Goal: Information Seeking & Learning: Find specific fact

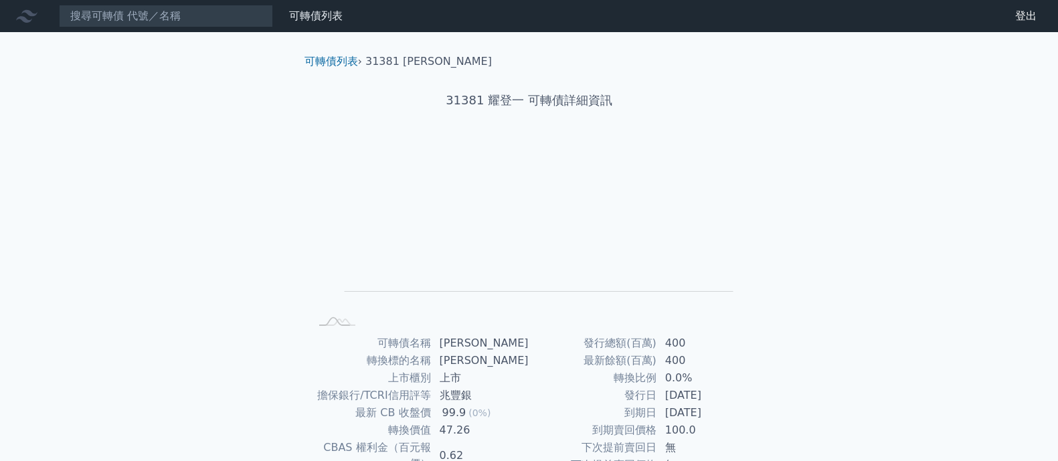
scroll to position [158, 0]
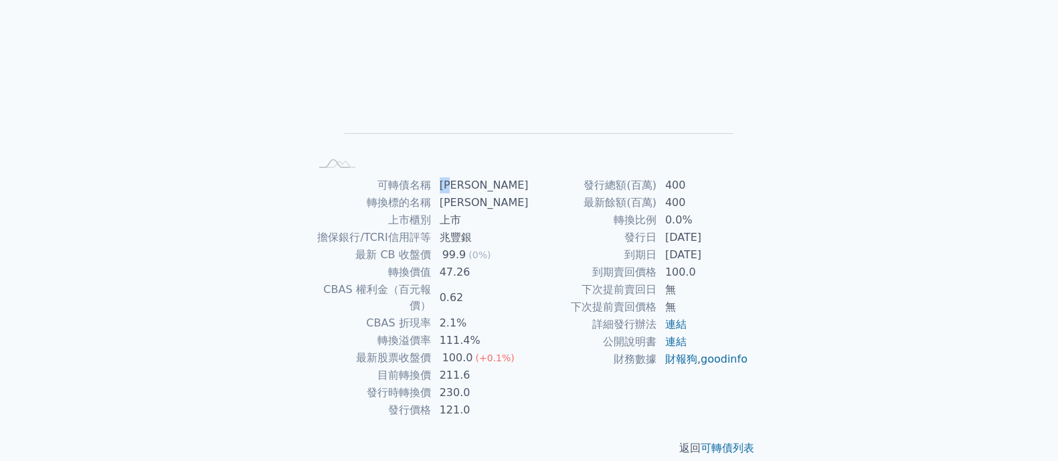
drag, startPoint x: 465, startPoint y: 183, endPoint x: 448, endPoint y: 184, distance: 16.7
click at [448, 184] on td "[PERSON_NAME]" at bounding box center [481, 185] width 98 height 17
copy td "[PERSON_NAME]"
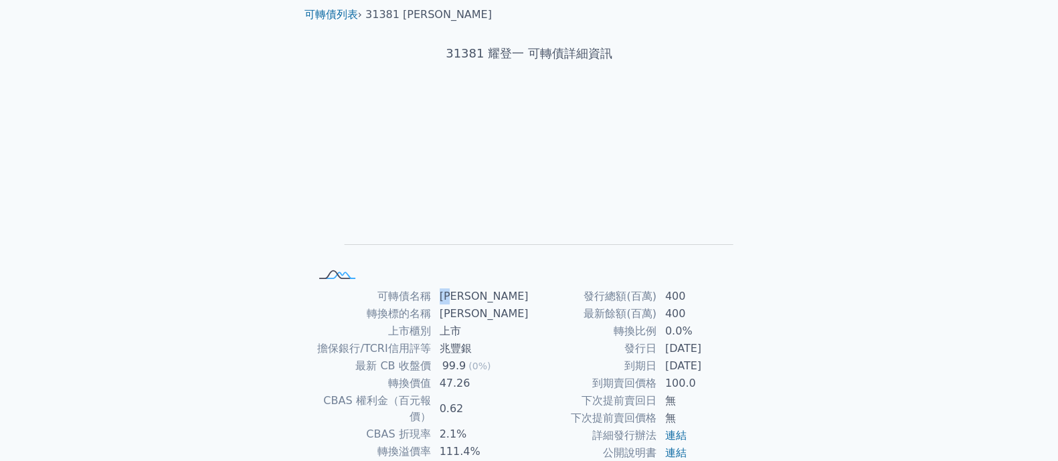
scroll to position [0, 0]
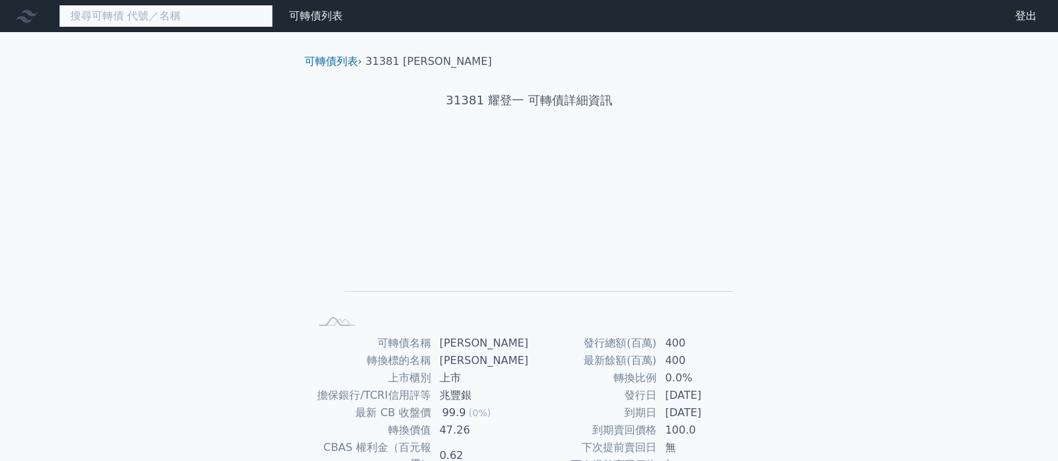
click at [206, 23] on input at bounding box center [166, 16] width 214 height 23
paste input "[PERSON_NAME]"
click at [187, 78] on div "[PERSON_NAME] 可轉債列表 財務數據 可轉債列表 財務數據 登出 登出 可轉債列表 › 31381 耀登一 31381 耀登一 可轉債詳細資訊 Z…" at bounding box center [529, 318] width 1058 height 636
click at [117, 31] on nav "[PERSON_NAME] 可轉債列表 財務數據 可轉債列表 財務數據 登出 登出" at bounding box center [529, 16] width 1058 height 32
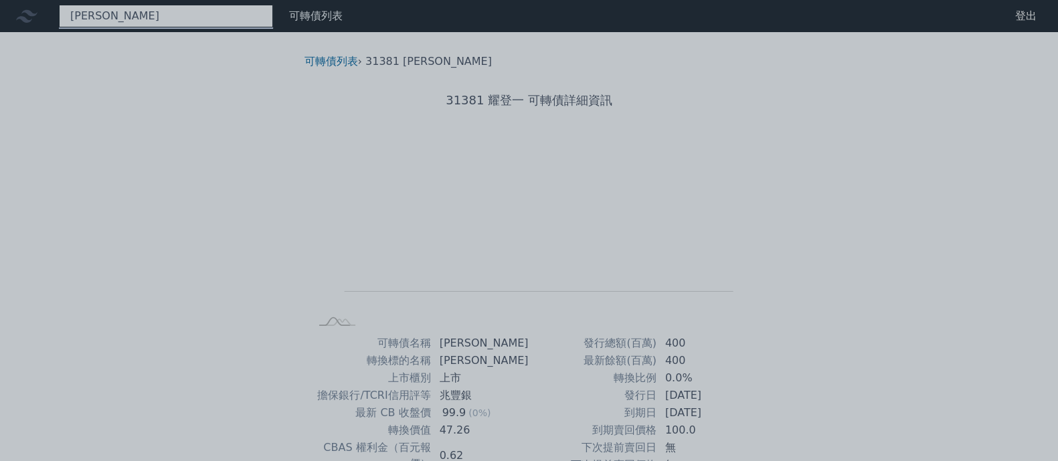
click at [120, 19] on div "[PERSON_NAME]" at bounding box center [166, 16] width 214 height 23
paste input "[PERSON_NAME]"
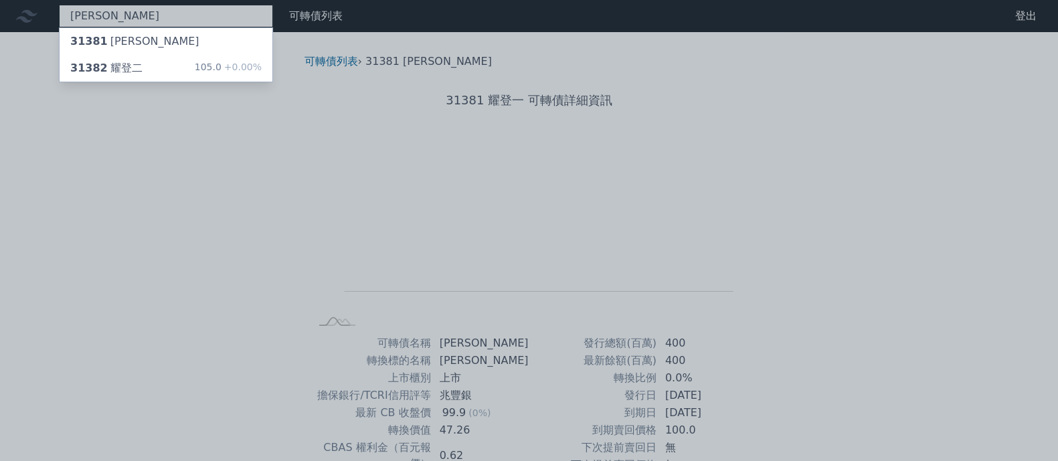
type input "耀"
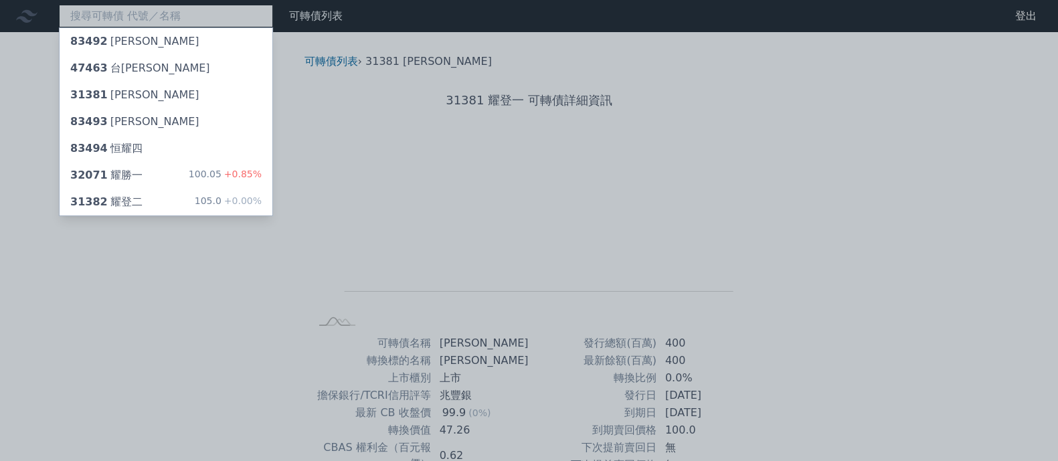
paste input "[PERSON_NAME]"
type input "[PERSON_NAME]"
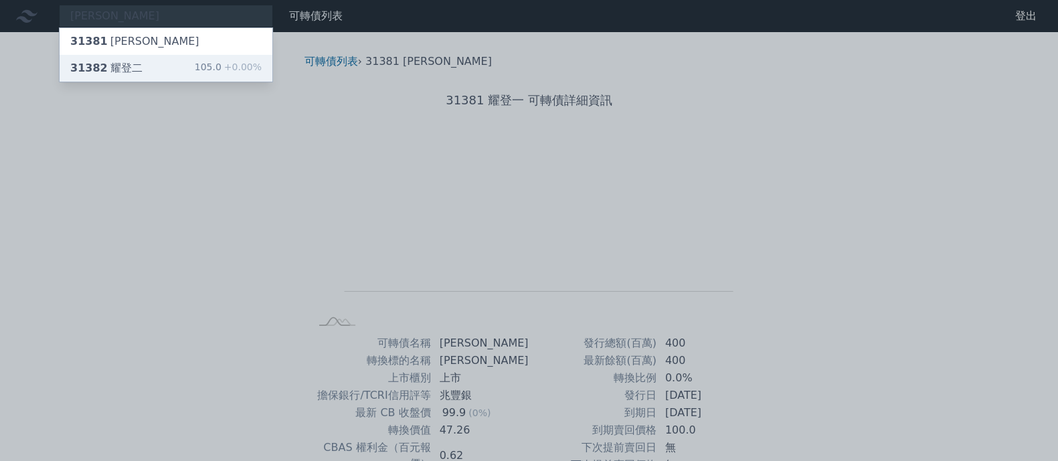
click at [127, 69] on div "31382 耀登二" at bounding box center [106, 68] width 72 height 16
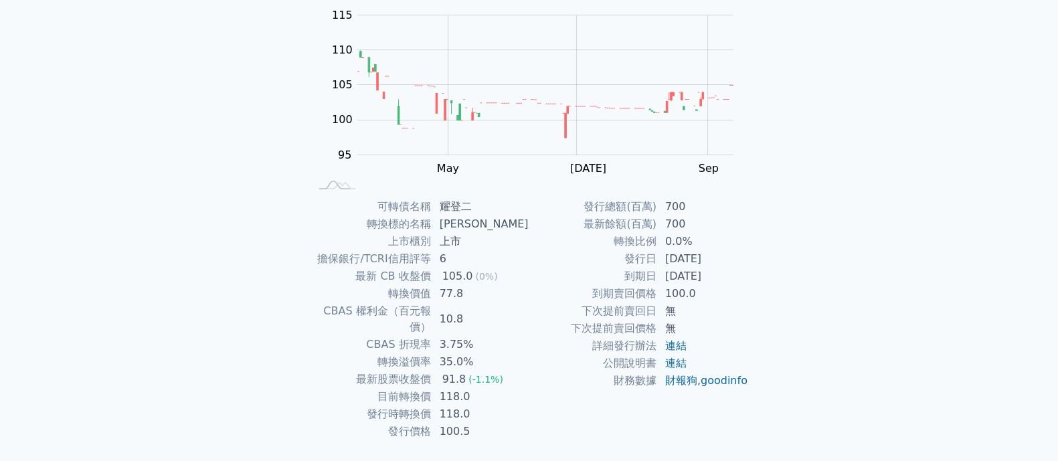
scroll to position [158, 0]
